Goal: Transaction & Acquisition: Purchase product/service

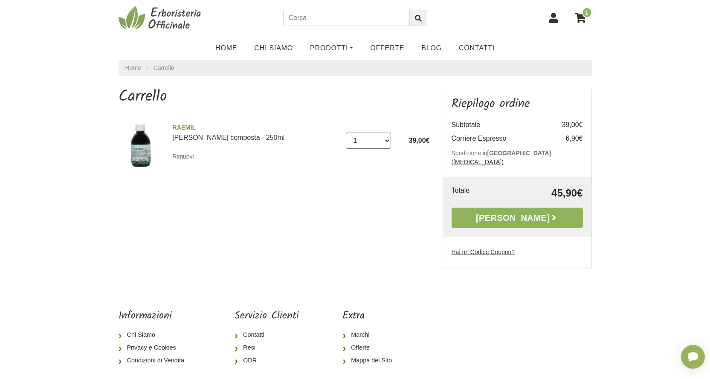
click at [380, 136] on select "0 (Rimuovi) 1 2 3 4 5 6 7 8" at bounding box center [368, 141] width 45 height 16
select select "2"
click at [346, 133] on select "0 (Rimuovi) 1 2 3 4 5 6 7 8" at bounding box center [368, 141] width 45 height 16
